Goal: Information Seeking & Learning: Learn about a topic

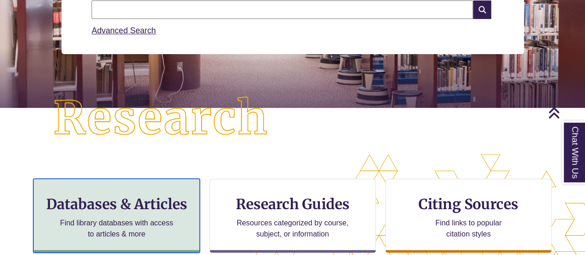
click at [134, 223] on p "Find library databases with access to articles & more" at bounding box center [116, 228] width 121 height 22
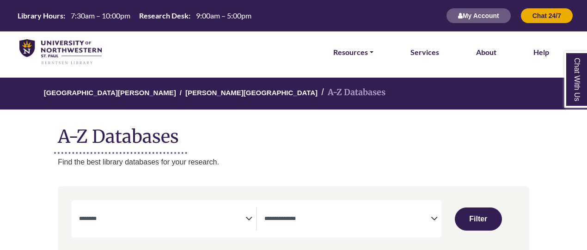
select select "Database Subject Filter"
select select "Database Types Filter"
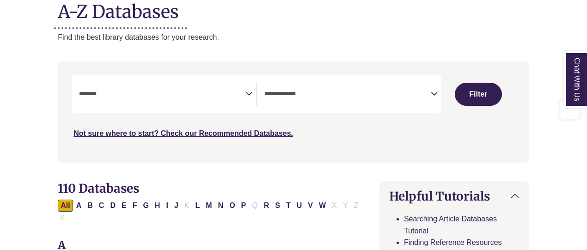
scroll to position [129, 0]
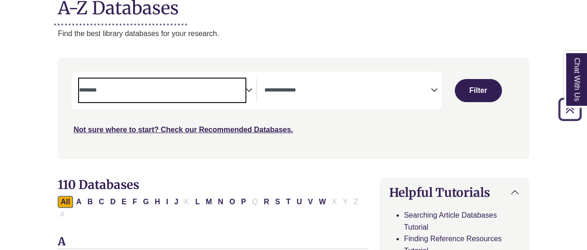
click at [213, 82] on span "Search filters" at bounding box center [162, 91] width 166 height 24
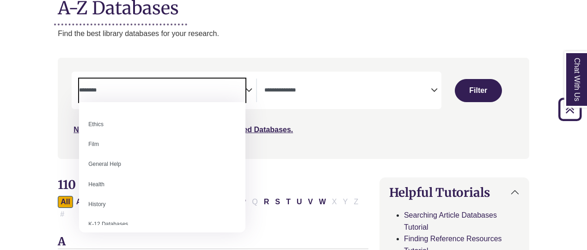
scroll to position [356, 0]
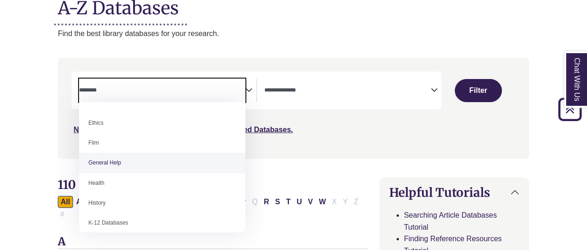
select select "*****"
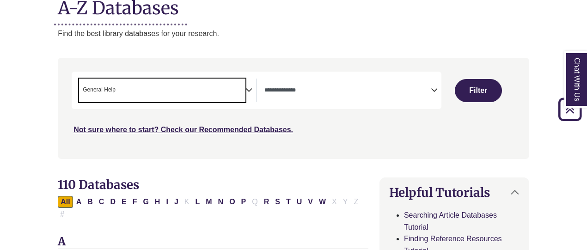
scroll to position [182, 0]
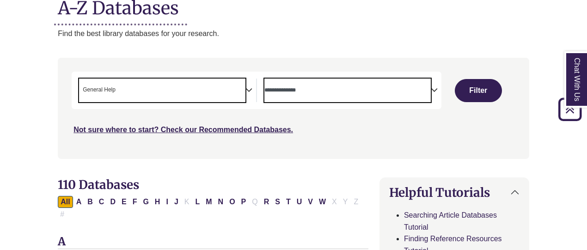
click at [295, 91] on textarea "Search" at bounding box center [347, 90] width 166 height 7
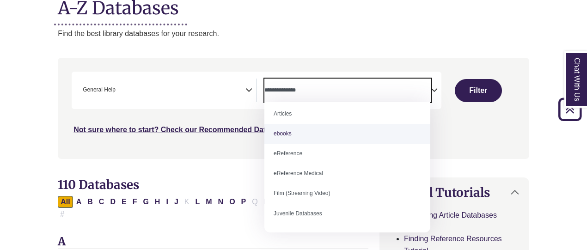
scroll to position [7, 0]
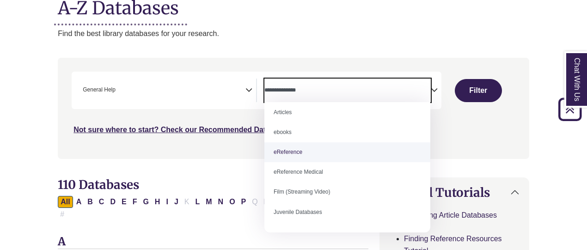
select select "*****"
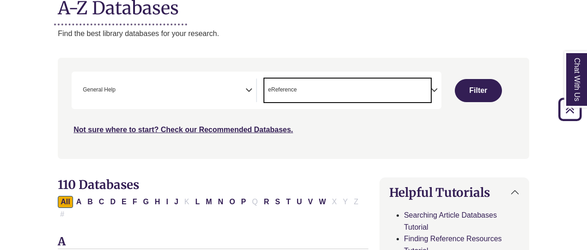
scroll to position [18, 0]
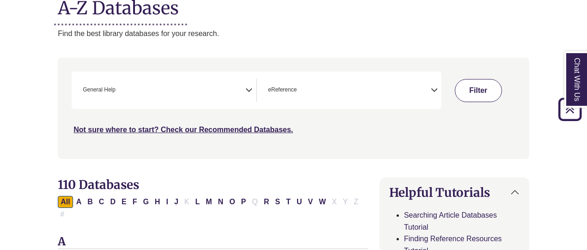
click at [477, 91] on button "Filter" at bounding box center [478, 90] width 47 height 23
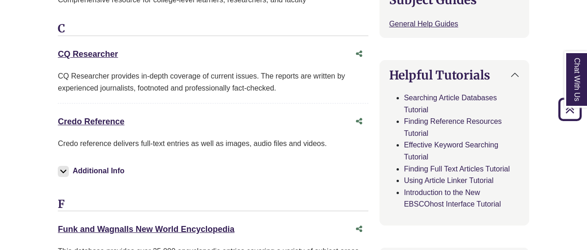
scroll to position [432, 0]
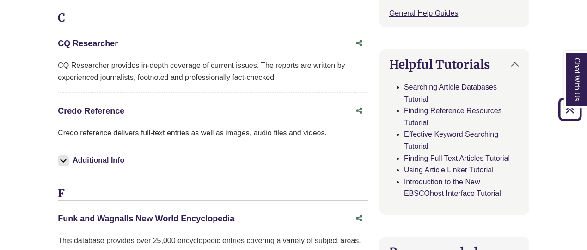
click at [89, 106] on link "Credo Reference This link opens in a new window" at bounding box center [91, 110] width 67 height 9
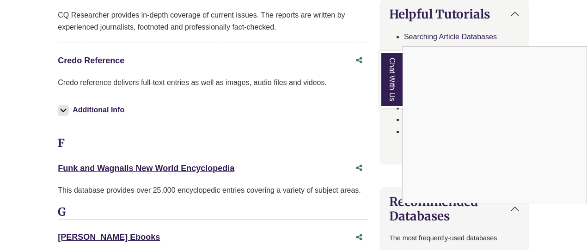
scroll to position [485, 0]
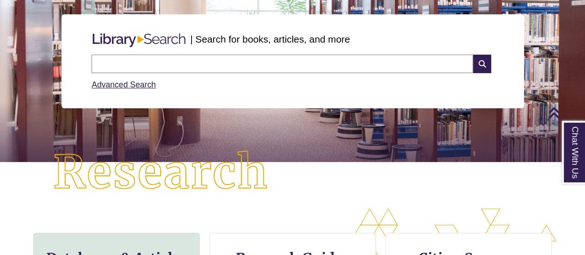
scroll to position [101, 0]
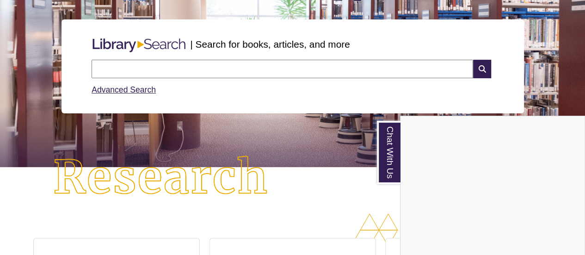
click at [218, 60] on div "Chat With Us" at bounding box center [292, 127] width 585 height 255
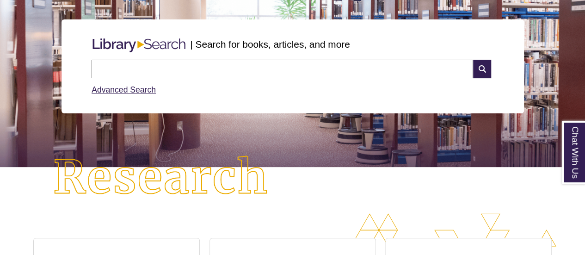
click at [212, 66] on input "text" at bounding box center [282, 69] width 381 height 18
type input "**********"
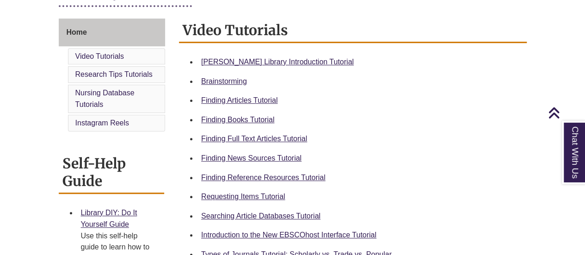
scroll to position [242, 0]
click at [255, 155] on link "Finding News Sources Tutorial" at bounding box center [251, 158] width 100 height 8
